Goal: Task Accomplishment & Management: Manage account settings

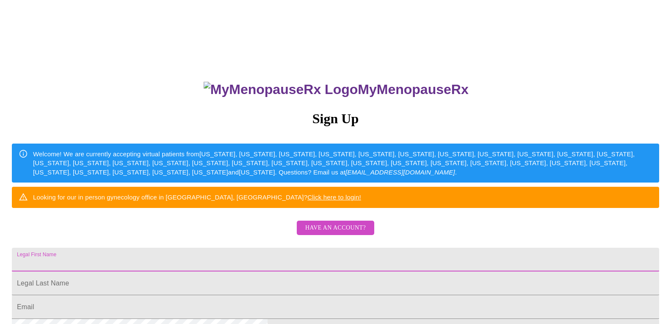
click at [269, 271] on input "Legal First Name" at bounding box center [336, 260] width 648 height 24
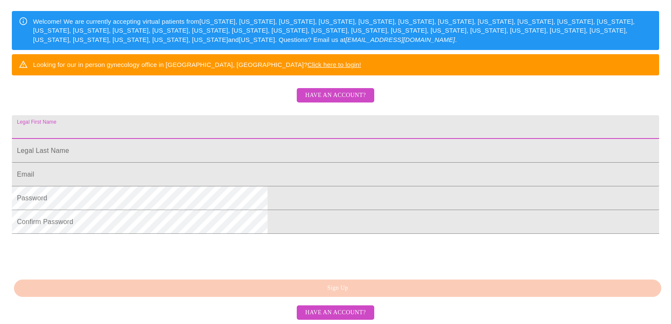
scroll to position [198, 0]
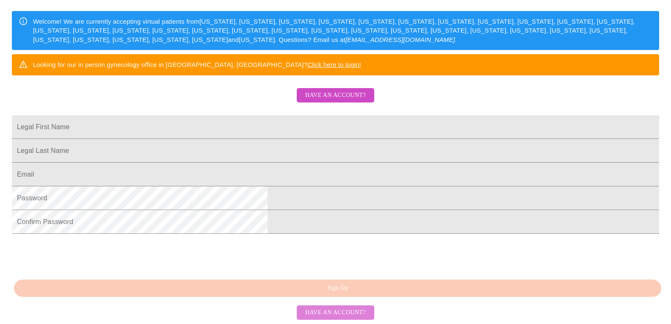
click at [337, 309] on span "Have an account?" at bounding box center [335, 312] width 61 height 11
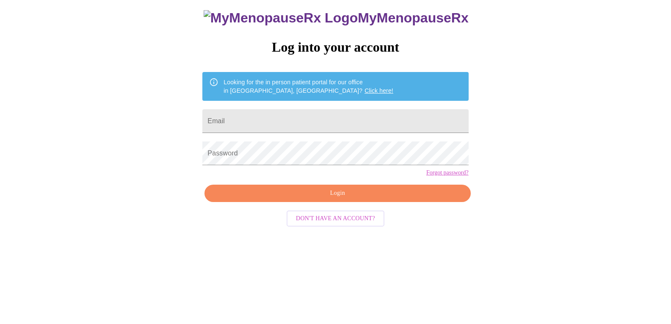
scroll to position [8, 0]
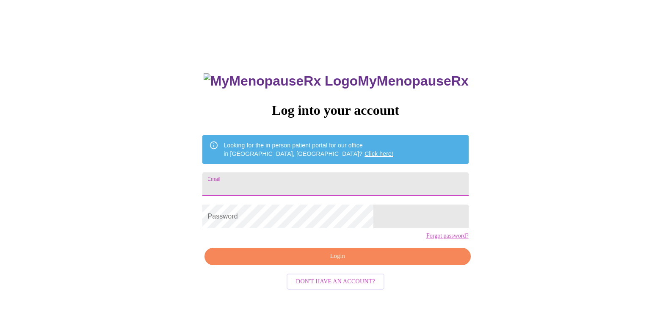
click at [302, 183] on input "Email" at bounding box center [335, 184] width 266 height 24
type input "[EMAIL_ADDRESS][DOMAIN_NAME]"
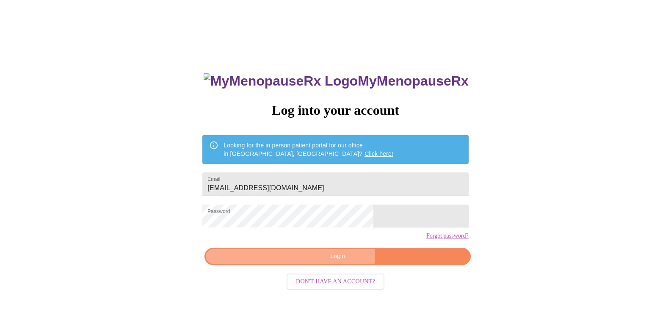
click at [327, 262] on span "Login" at bounding box center [337, 256] width 246 height 11
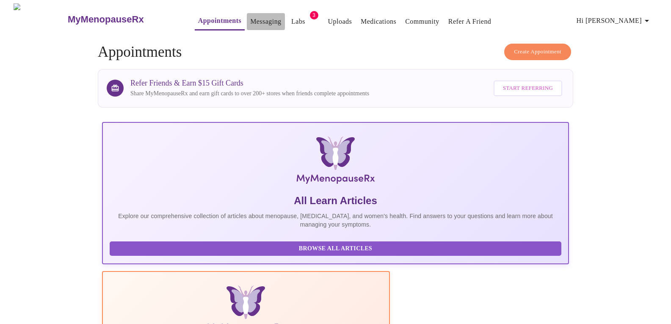
click at [250, 20] on link "Messaging" at bounding box center [265, 22] width 31 height 12
click at [361, 18] on link "Medications" at bounding box center [379, 22] width 36 height 12
